Goal: Information Seeking & Learning: Learn about a topic

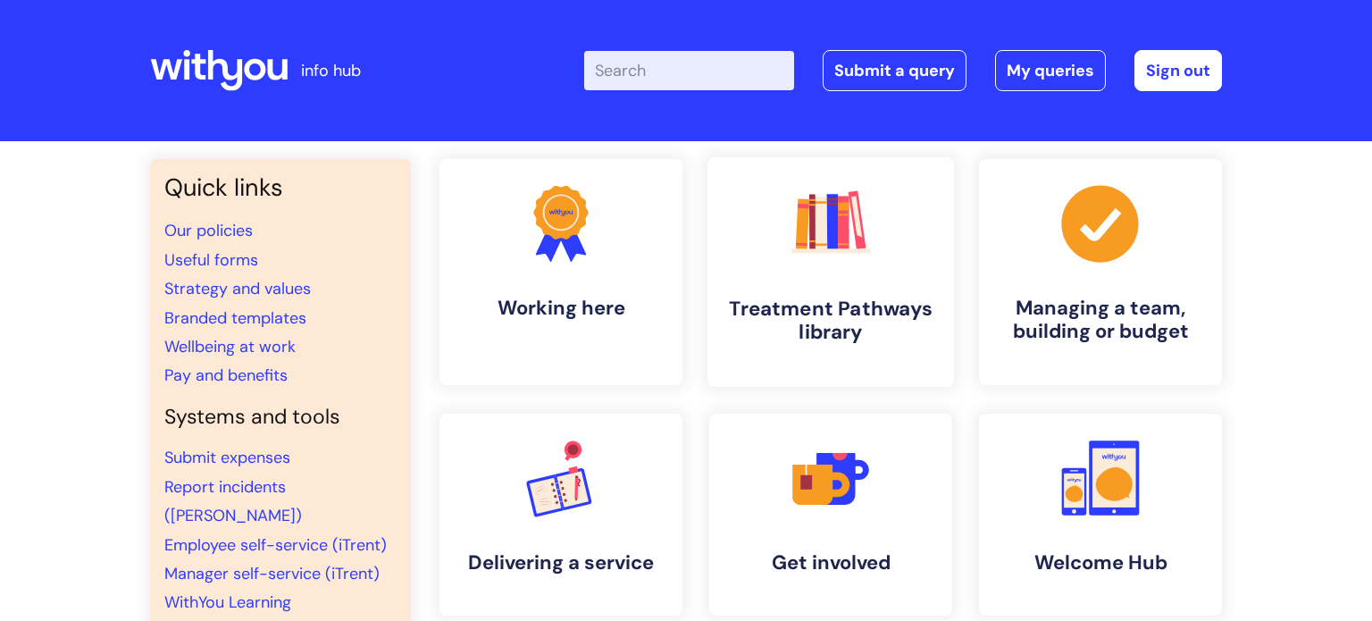
click at [834, 313] on h4 "Treatment Pathways library" at bounding box center [831, 321] width 218 height 48
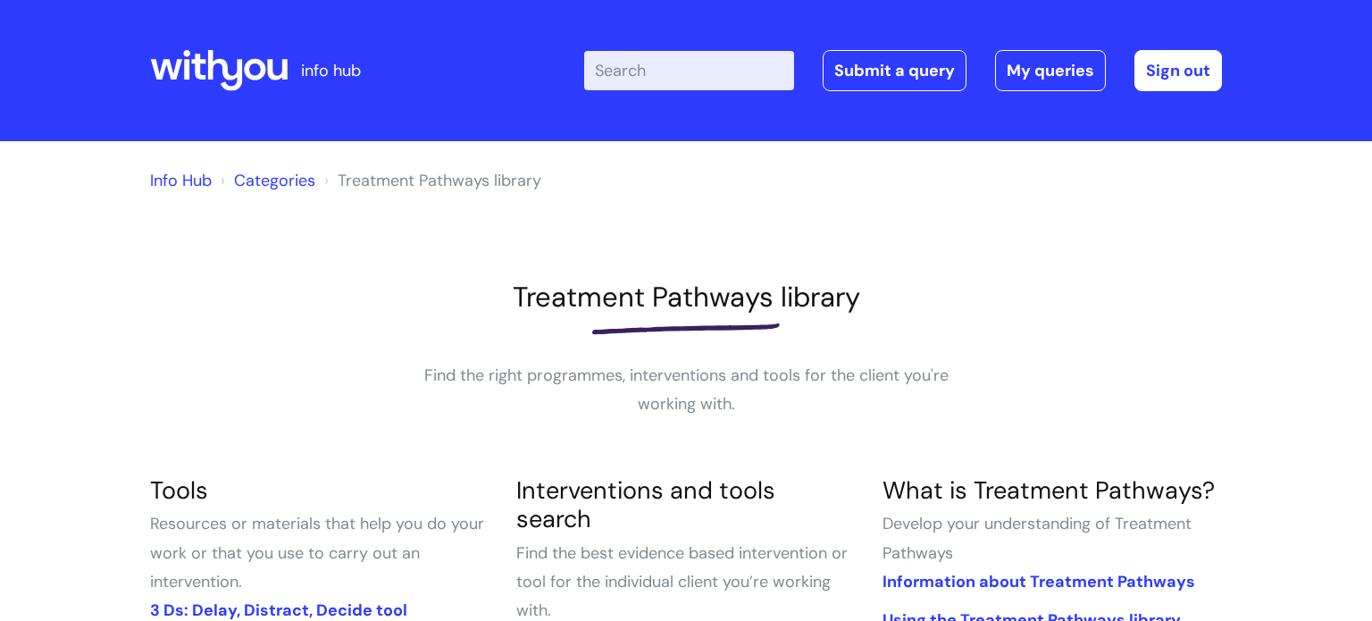
click at [614, 68] on input "Enter your search term here..." at bounding box center [689, 70] width 210 height 39
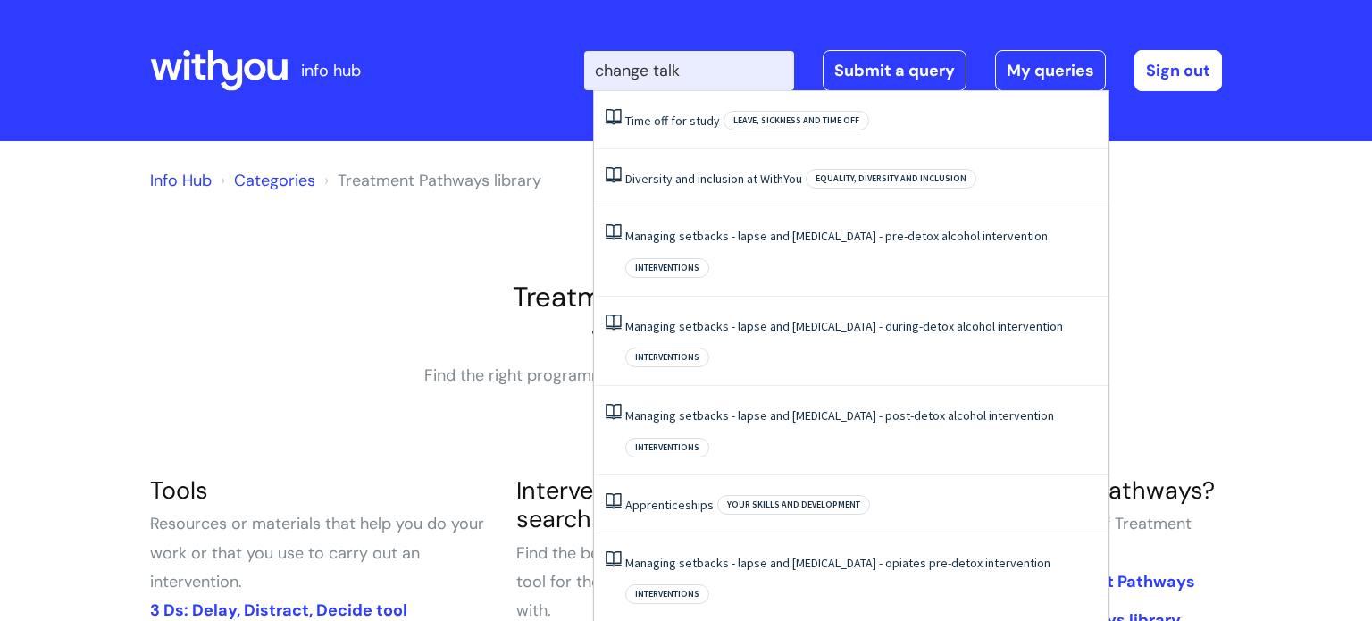
type input "change talk"
click button "Search" at bounding box center [0, 0] width 0 height 0
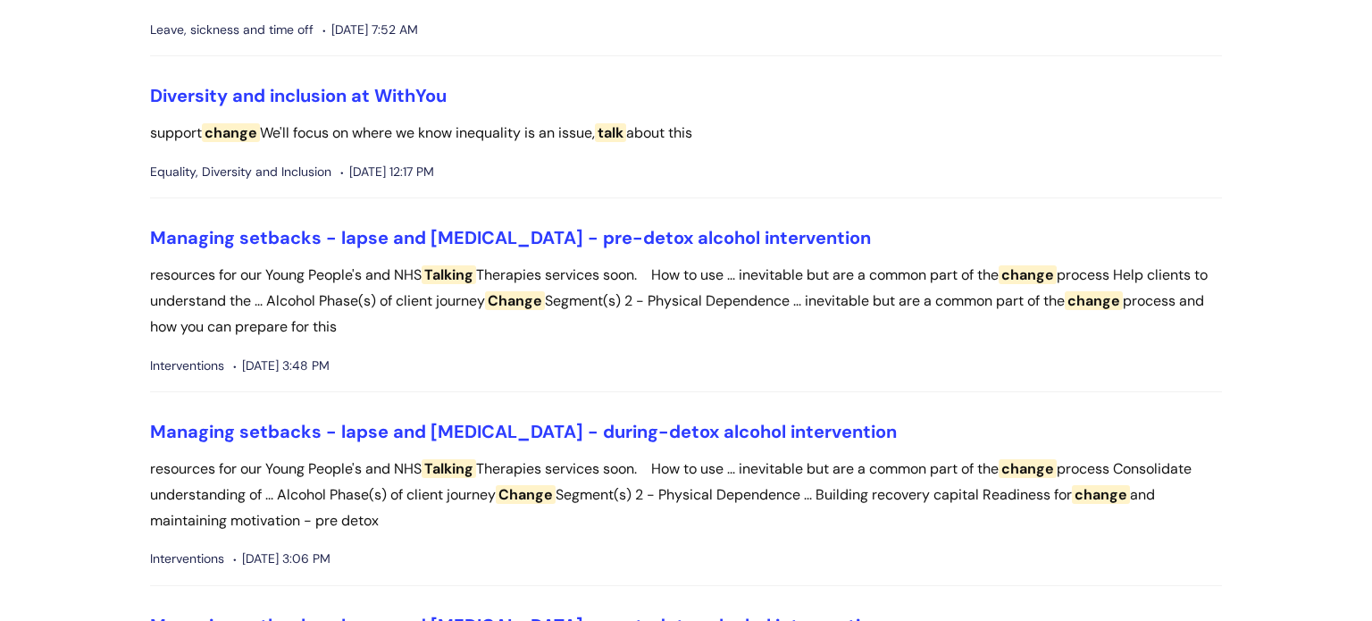
scroll to position [281, 0]
click at [577, 237] on link "Managing setbacks - lapse and [MEDICAL_DATA] - pre-detox alcohol intervention" at bounding box center [510, 236] width 721 height 23
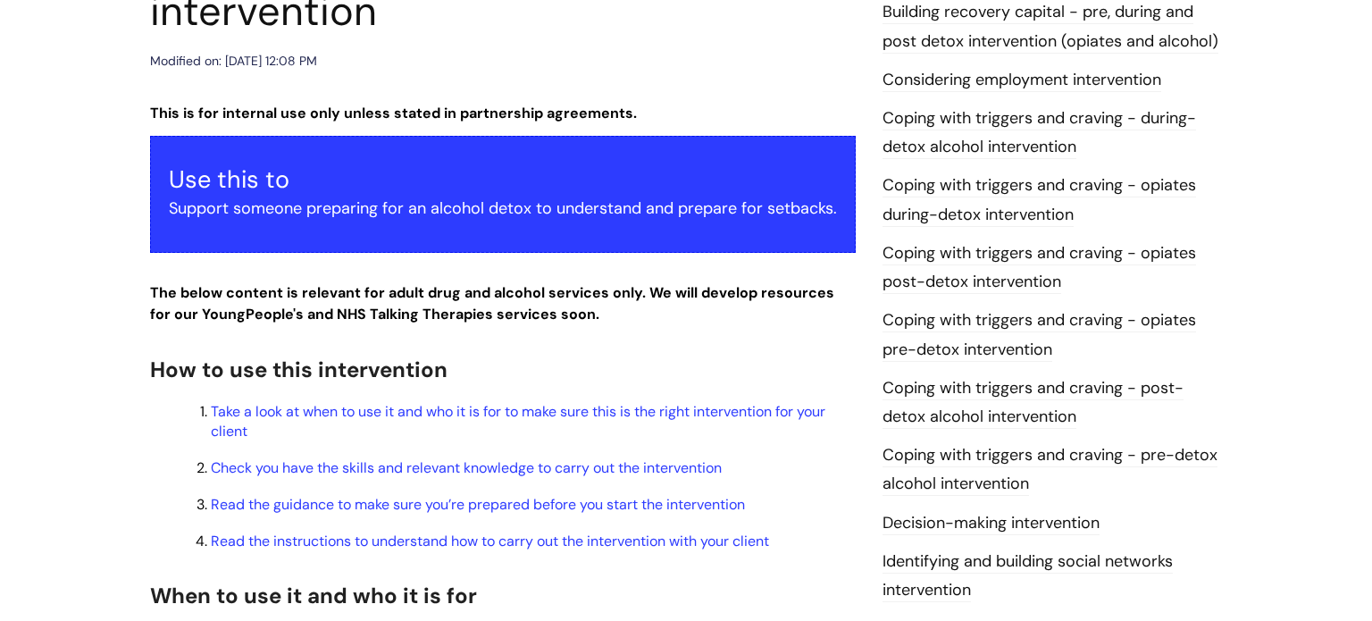
scroll to position [575, 0]
